Goal: Entertainment & Leisure: Browse casually

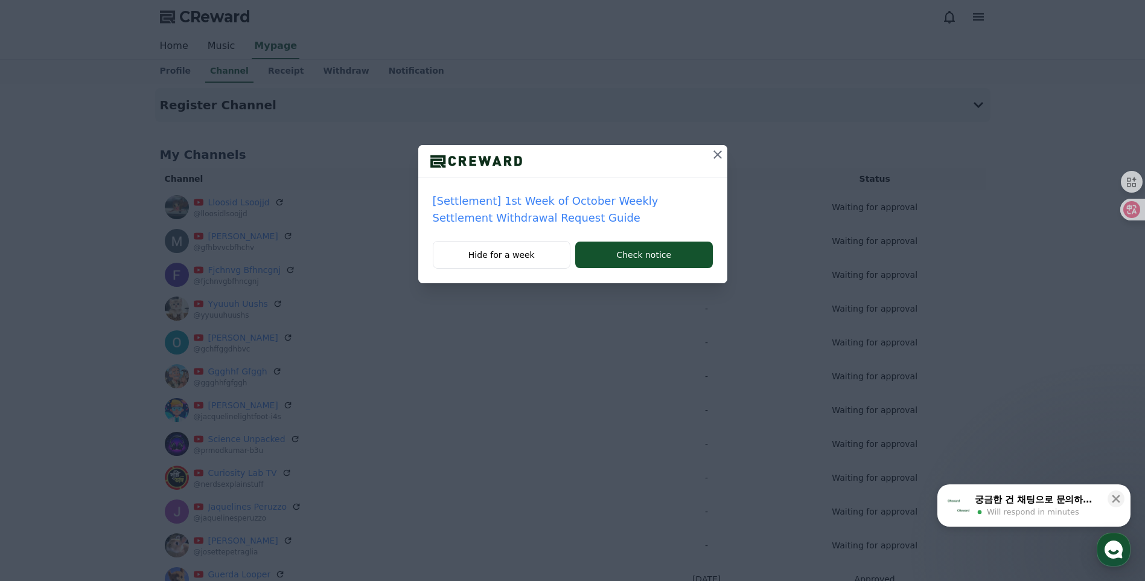
drag, startPoint x: 722, startPoint y: 154, endPoint x: 675, endPoint y: 151, distance: 47.2
click at [722, 154] on icon at bounding box center [717, 154] width 14 height 14
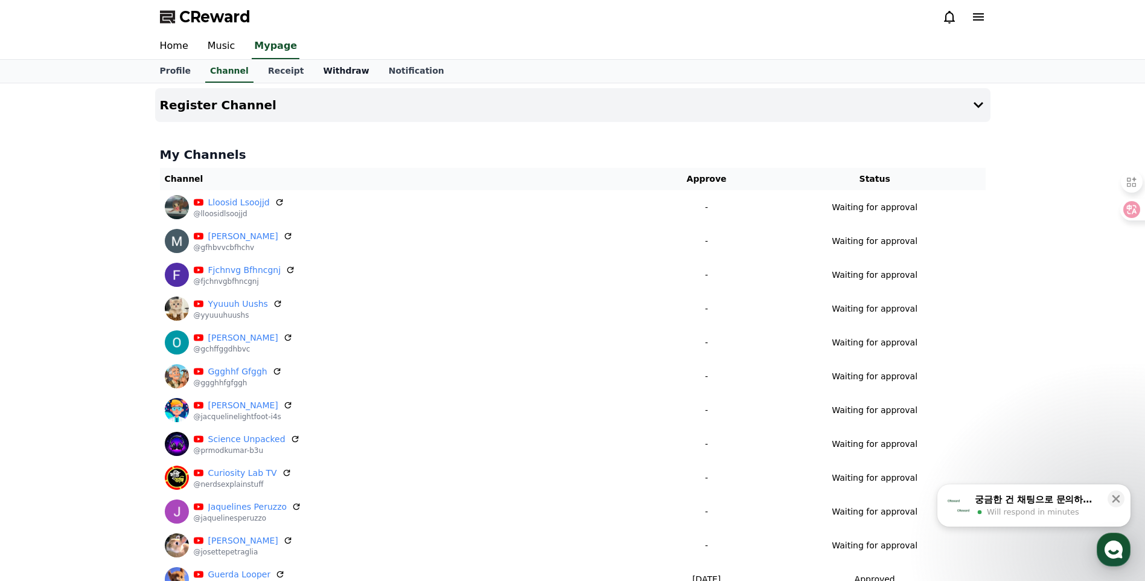
click at [324, 62] on link "Withdraw" at bounding box center [345, 71] width 65 height 23
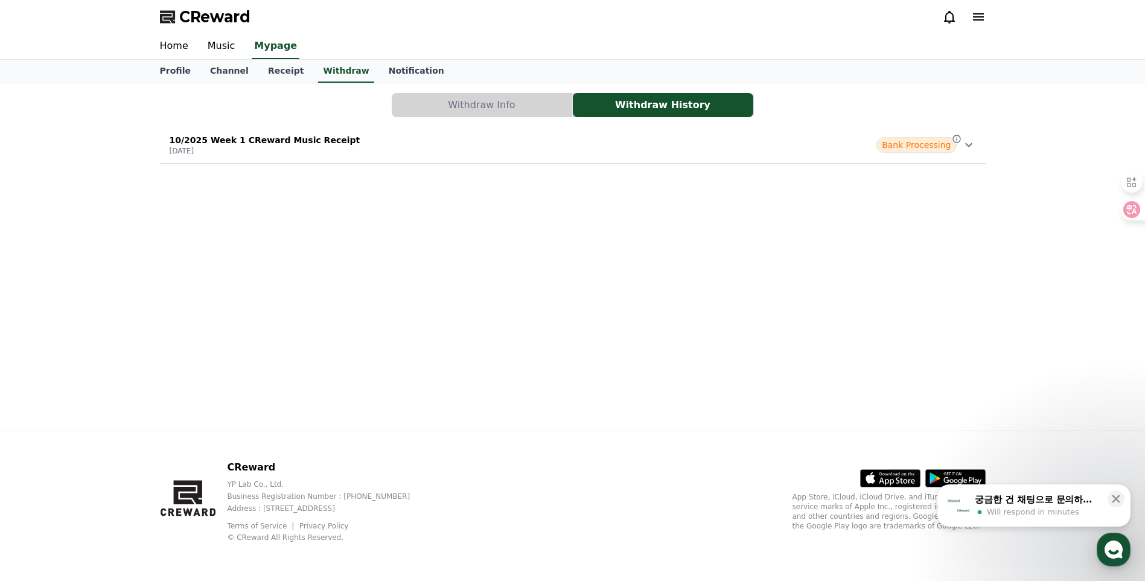
drag, startPoint x: 218, startPoint y: 44, endPoint x: 263, endPoint y: 101, distance: 72.7
click at [219, 45] on link "Music" at bounding box center [221, 46] width 47 height 25
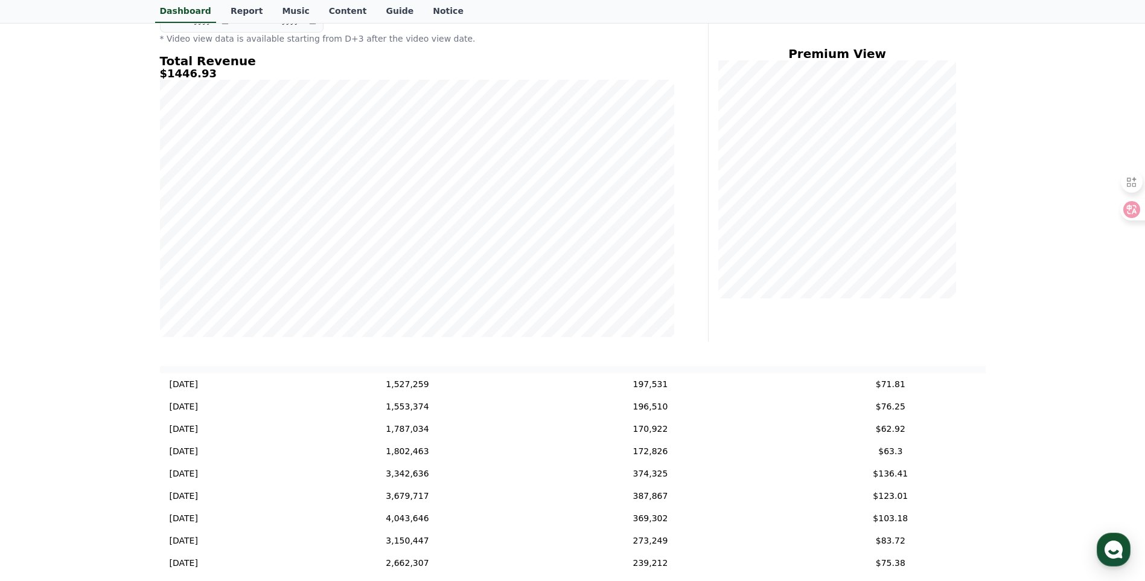
scroll to position [126, 0]
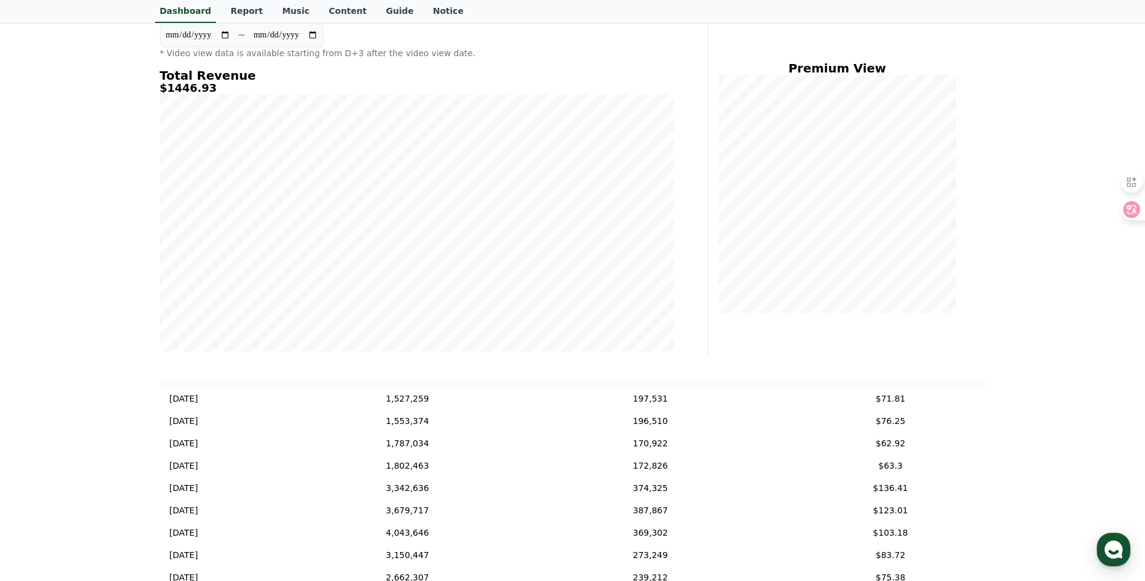
click at [95, 261] on div "**********" at bounding box center [572, 445] width 1145 height 975
click at [276, 8] on link "Music" at bounding box center [295, 11] width 46 height 23
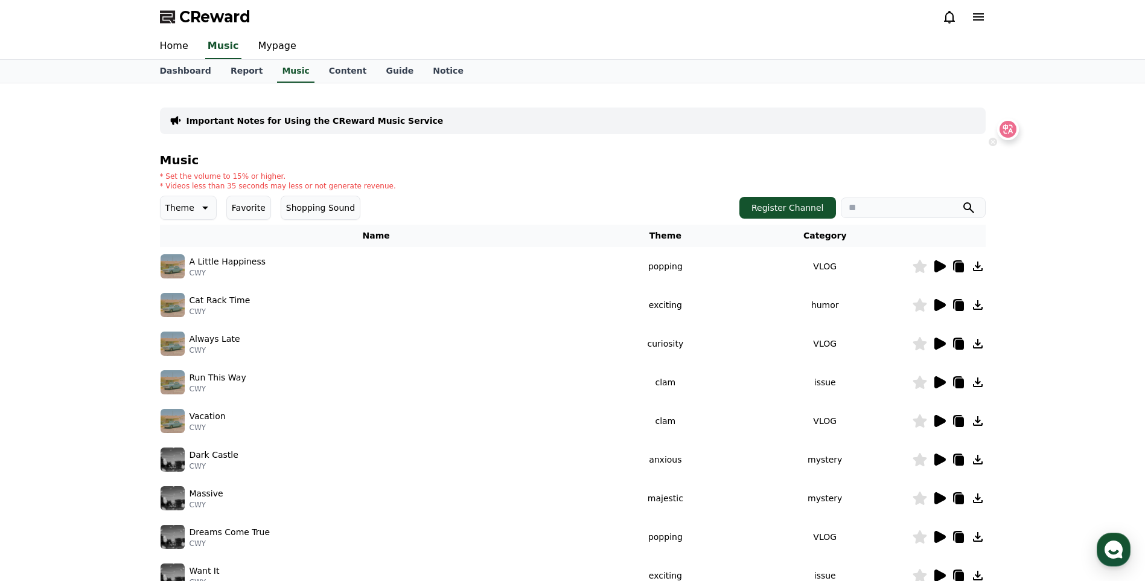
drag, startPoint x: 1132, startPoint y: 214, endPoint x: 1008, endPoint y: 129, distance: 149.8
click at [1008, 129] on div at bounding box center [1008, 129] width 22 height 22
click at [1117, 148] on icon at bounding box center [1123, 147] width 12 height 12
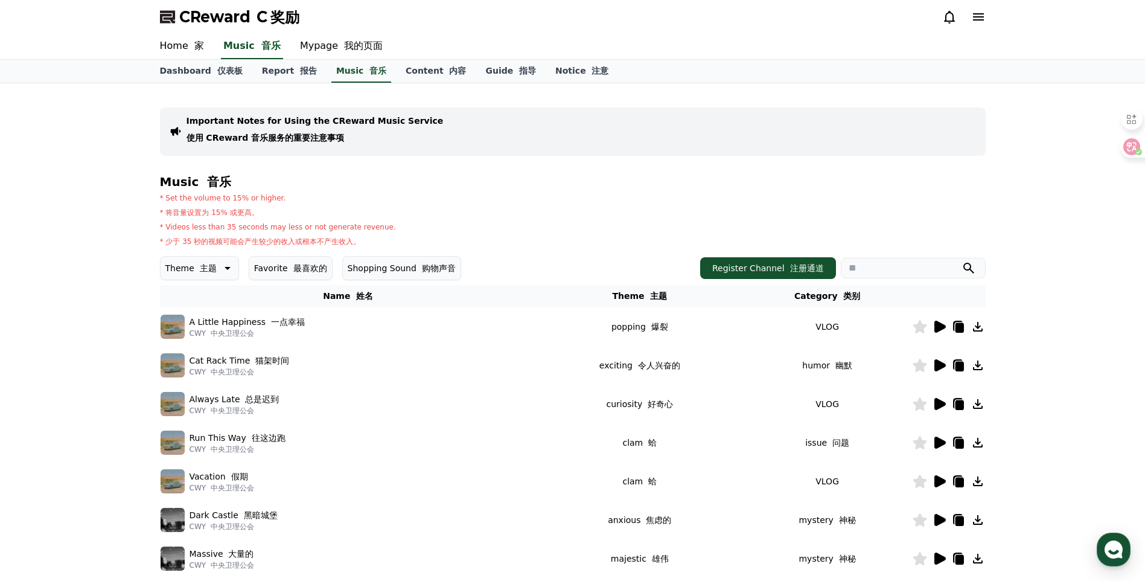
click at [941, 319] on icon at bounding box center [939, 326] width 14 height 14
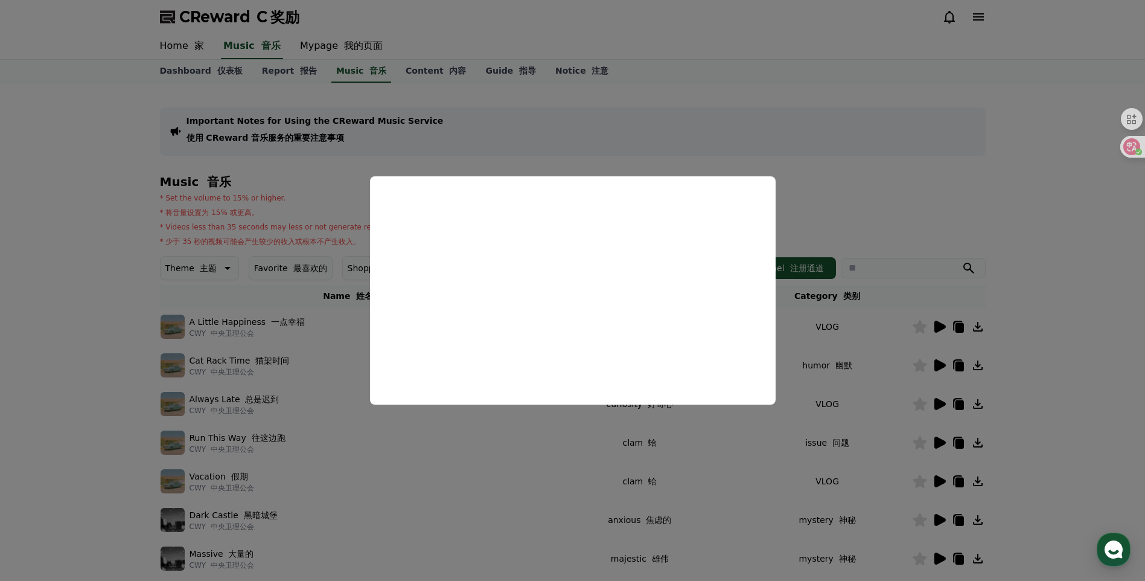
click at [867, 209] on button "close modal" at bounding box center [572, 290] width 1145 height 581
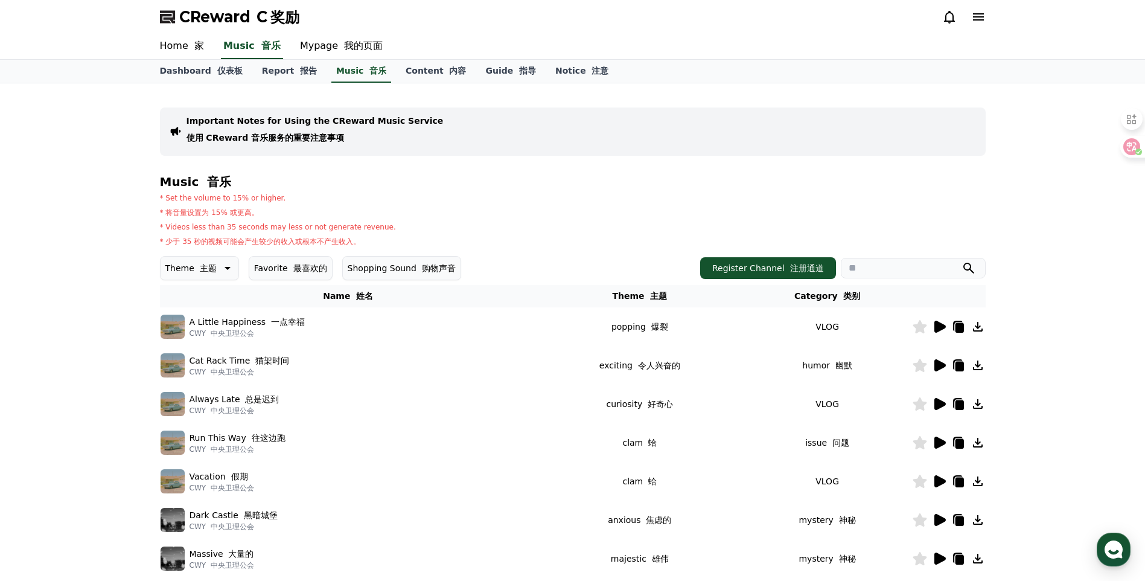
click at [939, 325] on icon at bounding box center [939, 326] width 11 height 12
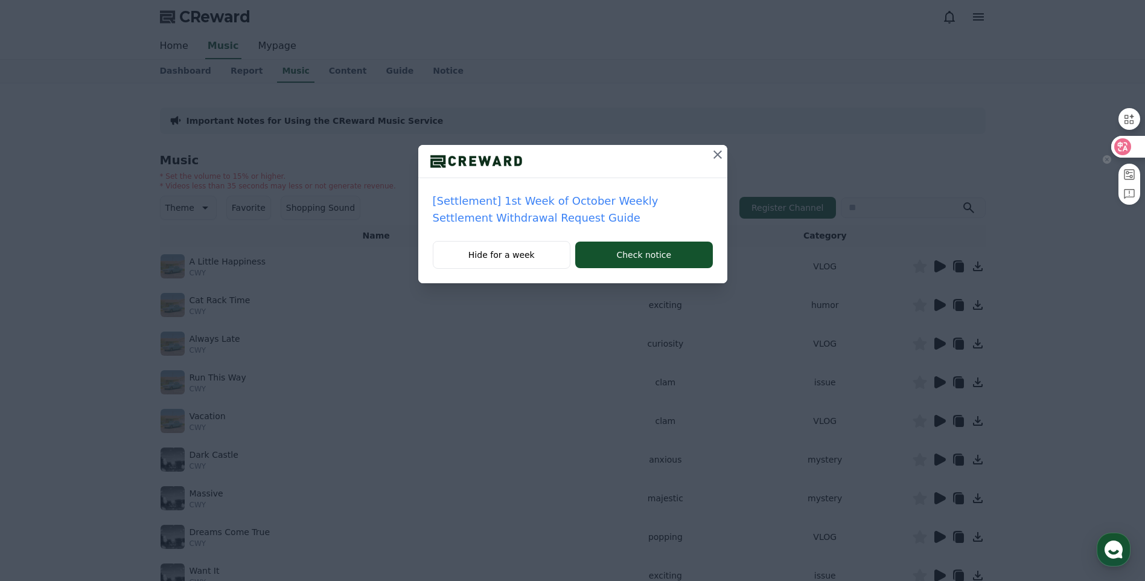
click at [1121, 144] on icon at bounding box center [1123, 147] width 10 height 10
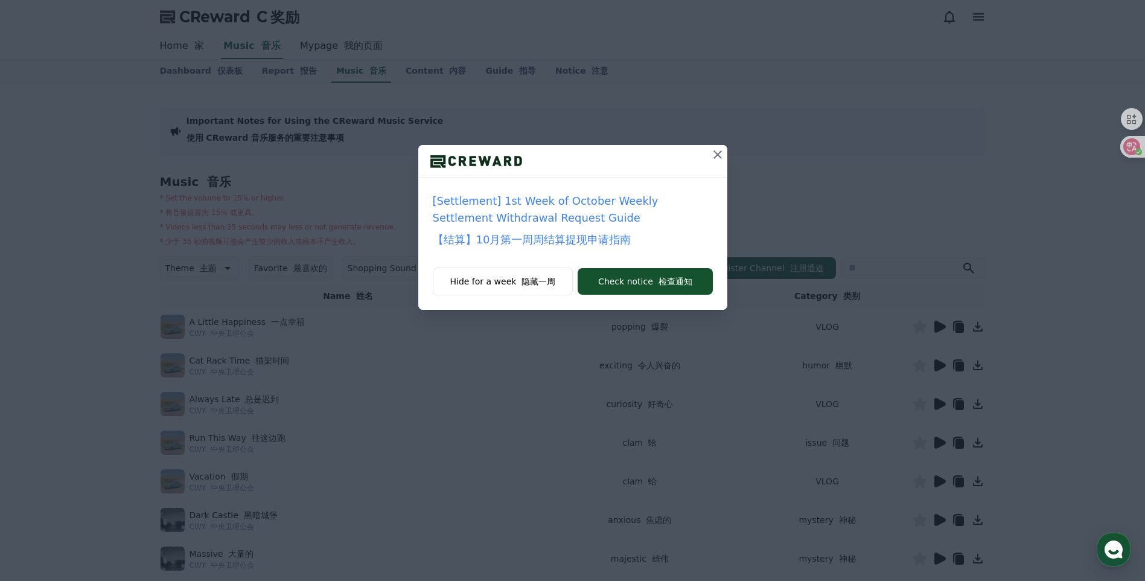
click at [715, 154] on icon at bounding box center [717, 154] width 14 height 14
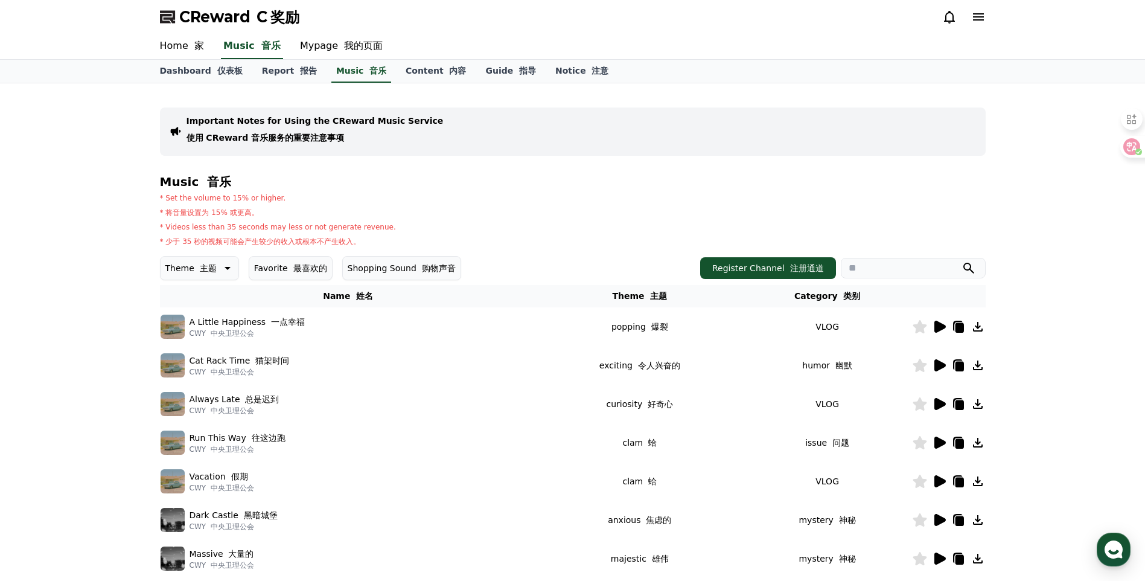
click at [933, 323] on icon at bounding box center [939, 326] width 14 height 14
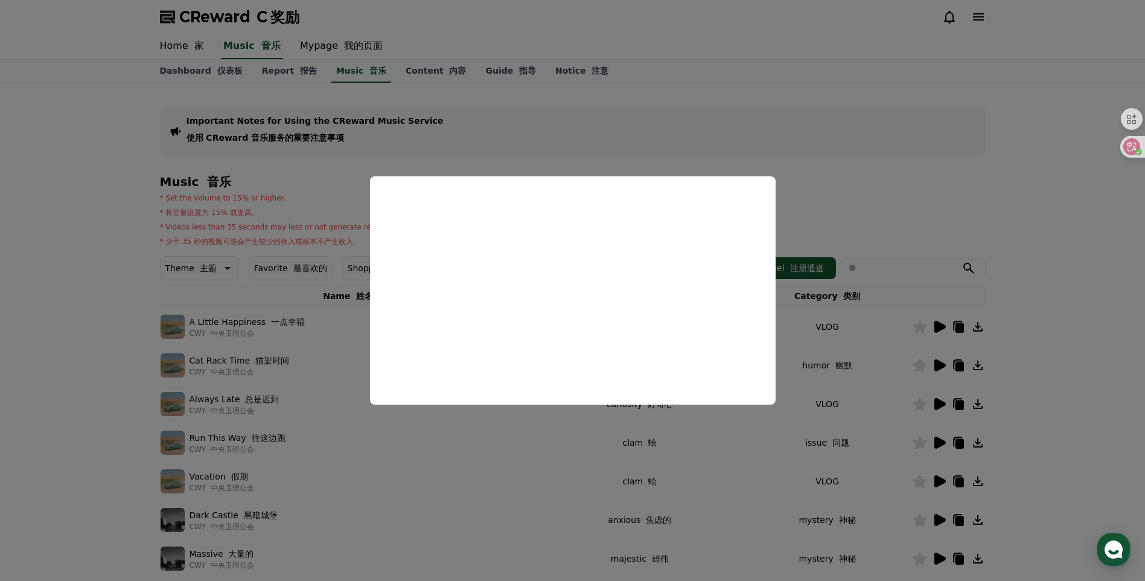
click at [898, 238] on button "close modal" at bounding box center [572, 290] width 1145 height 581
